Goal: Task Accomplishment & Management: Understand process/instructions

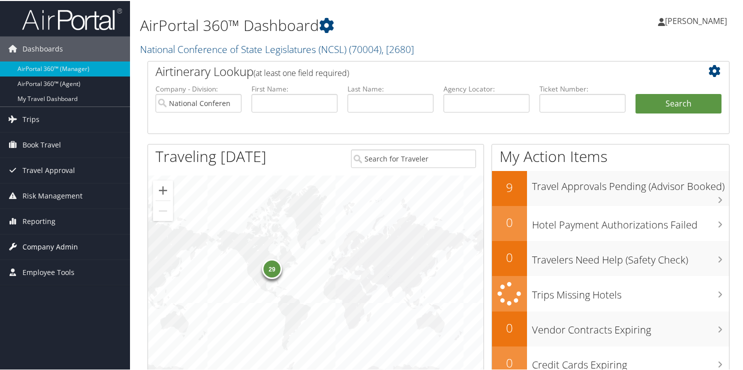
click at [34, 239] on span "Company Admin" at bounding box center [49, 245] width 55 height 25
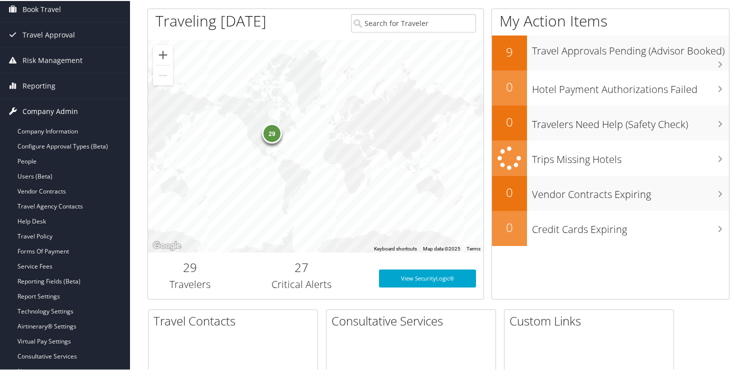
scroll to position [150, 0]
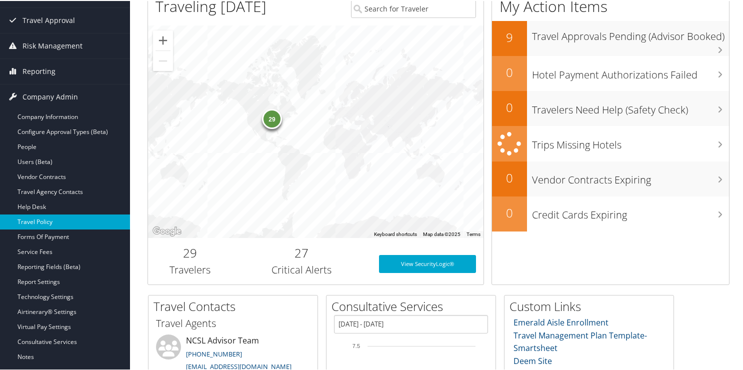
click at [39, 221] on link "Travel Policy" at bounding box center [65, 220] width 130 height 15
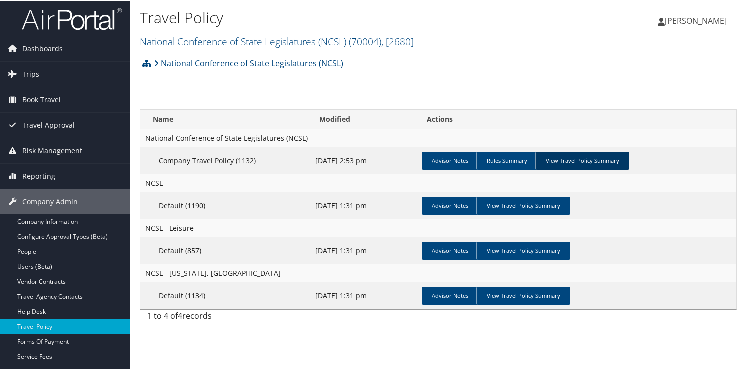
click at [575, 157] on link "View Travel Policy Summary" at bounding box center [582, 160] width 94 height 18
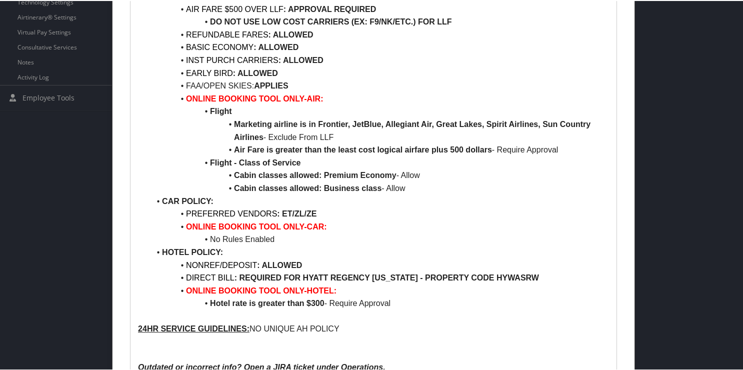
scroll to position [400, 0]
